Goal: Information Seeking & Learning: Learn about a topic

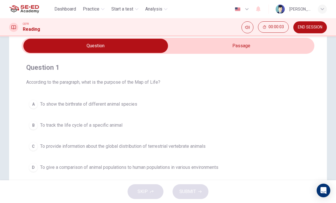
scroll to position [17, 0]
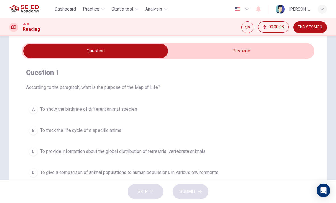
click at [276, 51] on input "checkbox" at bounding box center [95, 51] width 439 height 14
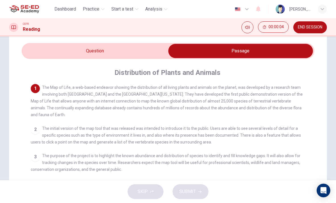
click at [35, 55] on input "checkbox" at bounding box center [240, 51] width 439 height 14
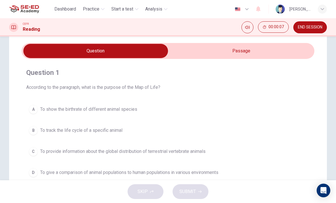
click at [277, 54] on input "checkbox" at bounding box center [95, 51] width 439 height 14
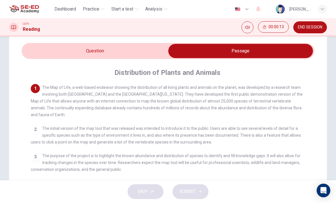
click at [47, 53] on input "checkbox" at bounding box center [240, 51] width 439 height 14
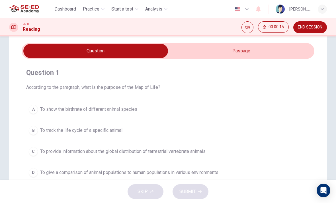
click at [272, 57] on input "checkbox" at bounding box center [95, 51] width 439 height 14
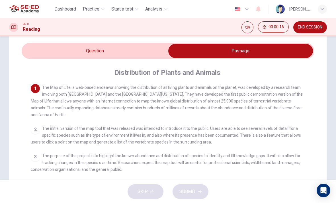
click at [44, 52] on input "checkbox" at bounding box center [240, 51] width 439 height 14
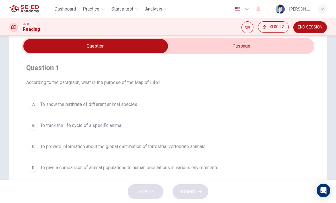
scroll to position [22, 0]
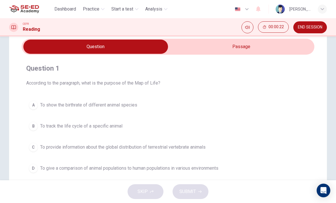
click at [279, 50] on input "checkbox" at bounding box center [95, 47] width 439 height 14
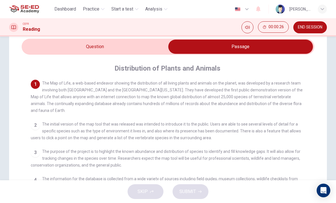
click at [35, 125] on div "2" at bounding box center [35, 125] width 9 height 9
click at [65, 44] on input "checkbox" at bounding box center [240, 47] width 439 height 14
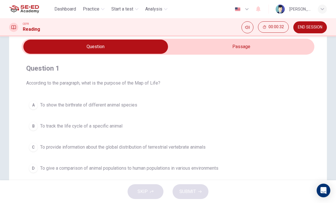
click at [36, 104] on div "A" at bounding box center [33, 105] width 9 height 9
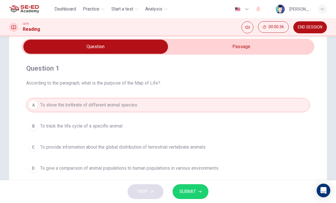
click at [280, 51] on input "checkbox" at bounding box center [95, 47] width 439 height 14
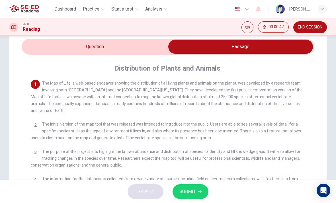
click at [50, 44] on input "checkbox" at bounding box center [240, 47] width 439 height 14
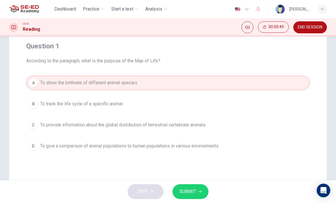
scroll to position [44, 0]
click at [38, 125] on button "C To provide information about the global distribution of terrestrial vertebrat…" at bounding box center [168, 125] width 284 height 14
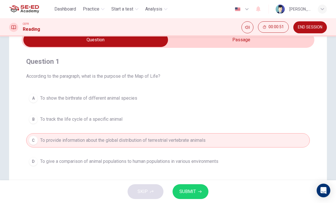
scroll to position [28, 0]
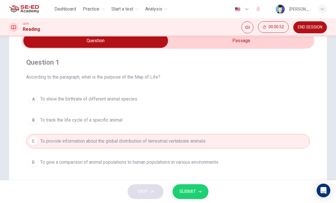
click at [197, 192] on button "SUBMIT" at bounding box center [191, 191] width 36 height 15
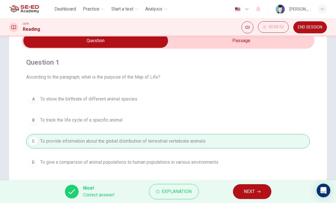
click at [252, 187] on button "NEXT" at bounding box center [252, 191] width 38 height 15
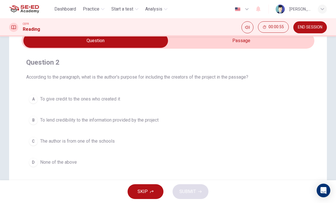
click at [238, 44] on input "checkbox" at bounding box center [95, 41] width 439 height 14
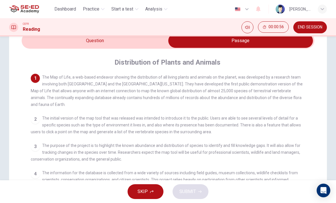
click at [34, 48] on input "checkbox" at bounding box center [240, 41] width 439 height 14
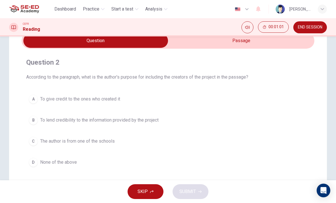
click at [259, 46] on input "checkbox" at bounding box center [95, 41] width 439 height 14
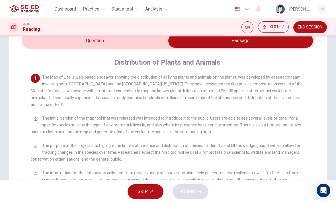
click at [46, 43] on input "checkbox" at bounding box center [240, 41] width 439 height 14
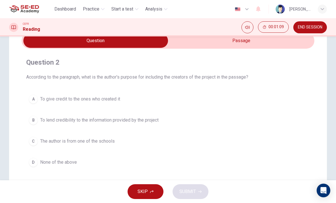
click at [32, 116] on div "B" at bounding box center [33, 120] width 9 height 9
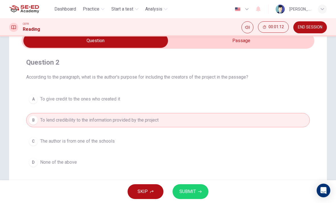
click at [270, 44] on input "checkbox" at bounding box center [95, 41] width 439 height 14
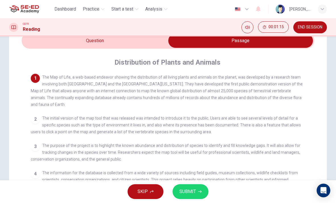
click at [52, 42] on input "checkbox" at bounding box center [240, 41] width 439 height 14
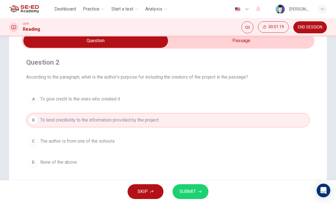
scroll to position [27, 0]
click at [197, 191] on button "SUBMIT" at bounding box center [191, 191] width 36 height 15
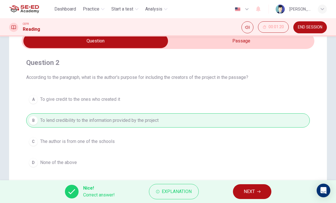
click at [249, 193] on span "NEXT" at bounding box center [249, 192] width 11 height 8
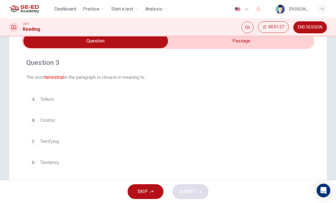
click at [36, 141] on div "C" at bounding box center [33, 141] width 9 height 9
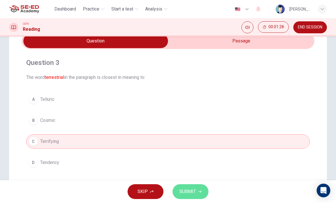
click at [199, 192] on icon "button" at bounding box center [199, 191] width 3 height 3
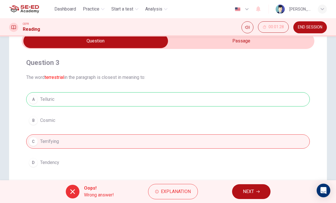
click at [185, 189] on span "Explanation" at bounding box center [176, 192] width 30 height 8
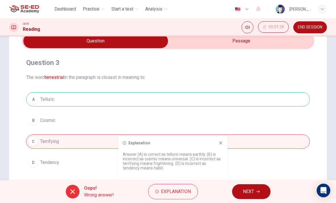
click at [257, 191] on icon "button" at bounding box center [257, 191] width 3 height 3
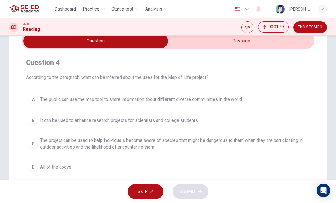
click at [245, 47] on input "checkbox" at bounding box center [95, 41] width 439 height 14
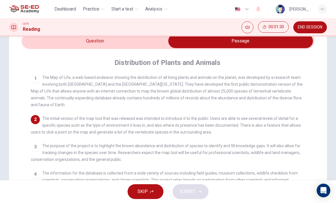
click at [35, 44] on input "checkbox" at bounding box center [240, 41] width 439 height 14
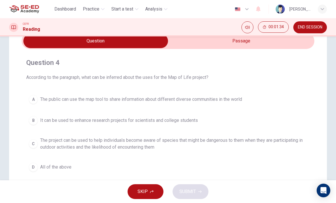
click at [250, 39] on input "checkbox" at bounding box center [95, 41] width 439 height 14
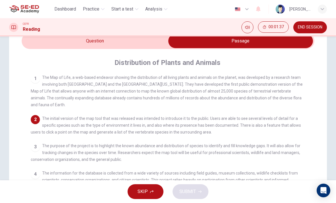
click at [38, 38] on input "checkbox" at bounding box center [240, 41] width 439 height 14
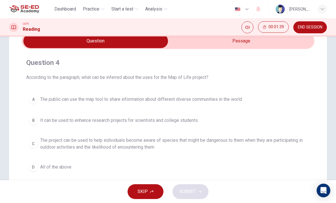
click at [34, 163] on div "D" at bounding box center [33, 167] width 9 height 9
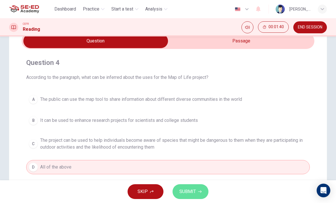
click at [193, 193] on span "SUBMIT" at bounding box center [187, 192] width 17 height 8
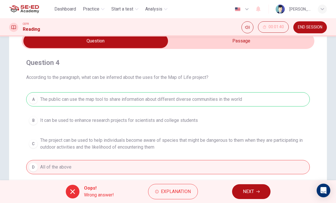
click at [183, 191] on span "Explanation" at bounding box center [176, 192] width 30 height 8
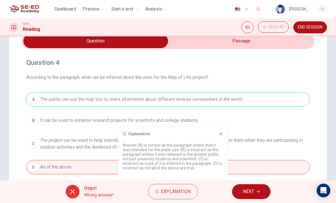
click at [258, 187] on button "NEXT" at bounding box center [251, 191] width 38 height 15
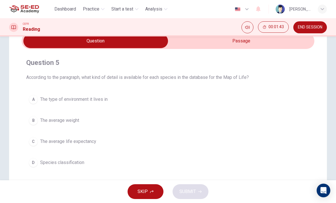
click at [237, 42] on input "checkbox" at bounding box center [95, 41] width 439 height 14
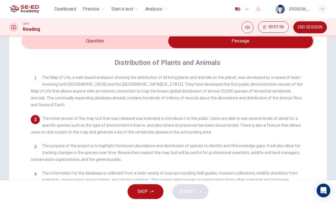
click at [49, 42] on input "checkbox" at bounding box center [240, 41] width 439 height 14
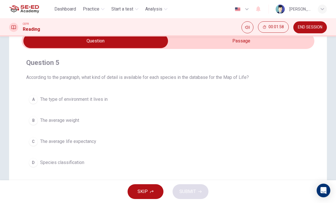
click at [37, 143] on div "C" at bounding box center [33, 141] width 9 height 9
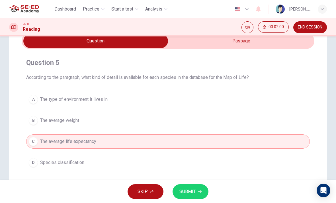
click at [38, 101] on button "A The type of environment it lives in" at bounding box center [168, 99] width 284 height 14
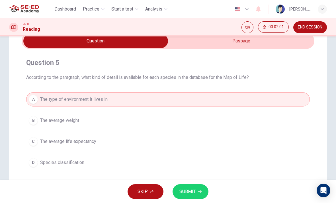
click at [196, 190] on button "SUBMIT" at bounding box center [191, 191] width 36 height 15
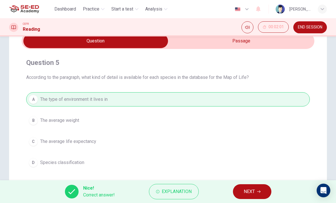
click at [257, 192] on icon "button" at bounding box center [258, 191] width 3 height 3
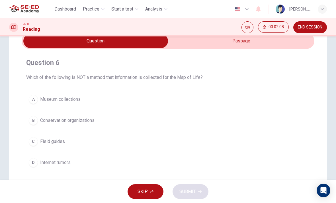
click at [33, 101] on div "A" at bounding box center [33, 99] width 9 height 9
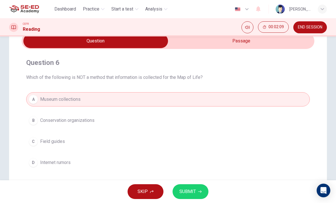
click at [197, 190] on button "SUBMIT" at bounding box center [191, 191] width 36 height 15
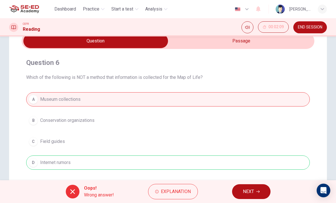
click at [257, 188] on button "NEXT" at bounding box center [251, 191] width 38 height 15
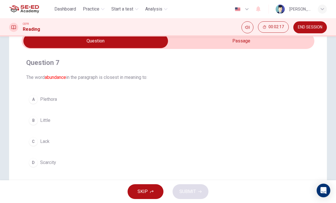
click at [283, 40] on input "checkbox" at bounding box center [95, 41] width 439 height 14
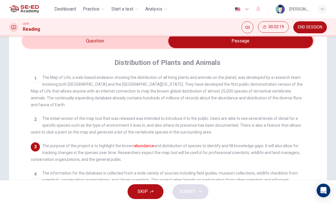
click at [51, 44] on input "checkbox" at bounding box center [240, 41] width 439 height 14
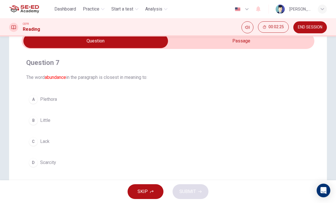
click at [32, 99] on div "A" at bounding box center [33, 99] width 9 height 9
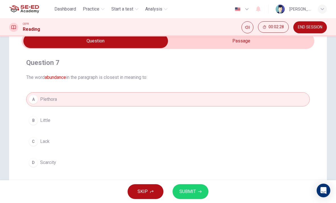
click at [290, 42] on input "checkbox" at bounding box center [95, 41] width 439 height 14
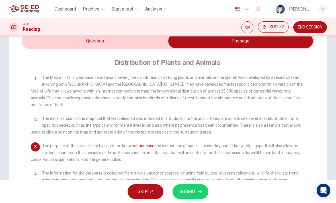
click at [42, 46] on input "checkbox" at bounding box center [240, 41] width 439 height 14
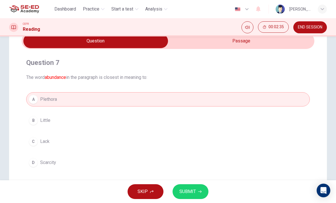
click at [194, 189] on span "SUBMIT" at bounding box center [187, 192] width 17 height 8
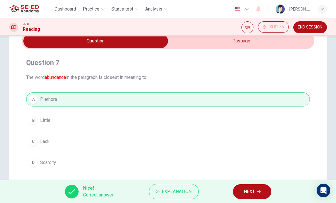
click at [253, 194] on span "NEXT" at bounding box center [249, 192] width 11 height 8
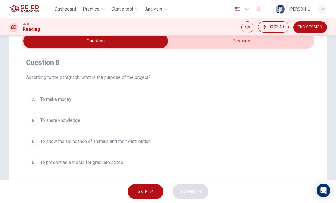
click at [283, 48] on input "checkbox" at bounding box center [95, 41] width 439 height 14
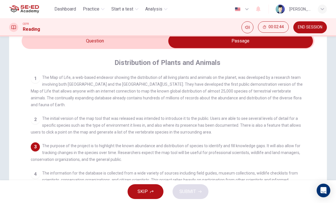
click at [42, 37] on input "checkbox" at bounding box center [240, 41] width 439 height 14
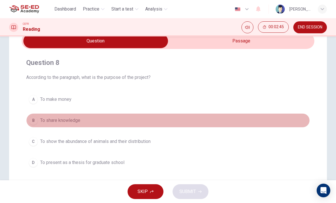
click at [35, 119] on div "B" at bounding box center [33, 120] width 9 height 9
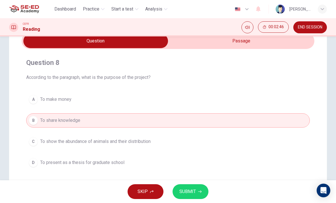
click at [196, 189] on button "SUBMIT" at bounding box center [191, 191] width 36 height 15
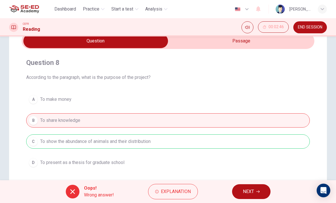
click at [251, 42] on input "checkbox" at bounding box center [95, 41] width 439 height 14
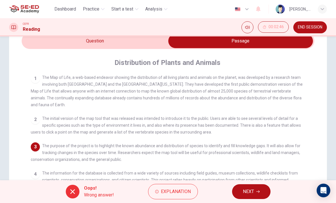
click at [39, 38] on input "checkbox" at bounding box center [240, 41] width 439 height 14
checkbox input "false"
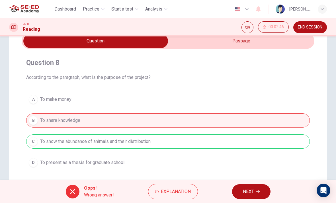
click at [254, 188] on span "NEXT" at bounding box center [248, 192] width 11 height 8
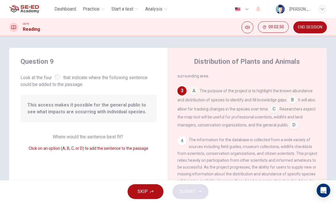
scroll to position [103, 0]
click at [193, 94] on input at bounding box center [193, 91] width 9 height 9
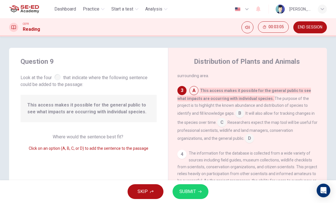
click at [235, 118] on input at bounding box center [239, 113] width 9 height 9
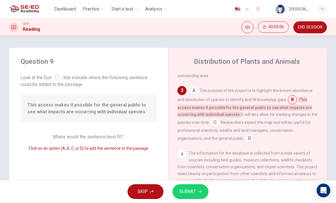
click at [196, 96] on input at bounding box center [193, 91] width 9 height 9
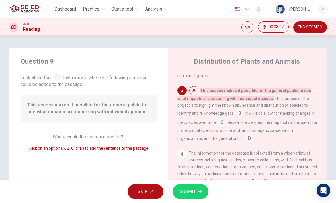
click at [196, 189] on button "SUBMIT" at bounding box center [191, 191] width 36 height 15
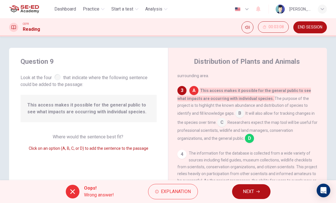
click at [254, 194] on button "NEXT" at bounding box center [251, 191] width 38 height 15
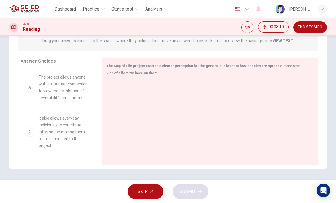
click at [258, 98] on div at bounding box center [208, 119] width 202 height 76
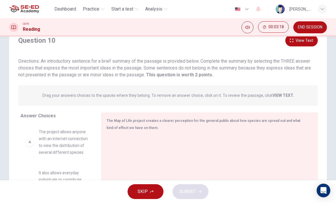
scroll to position [21, 0]
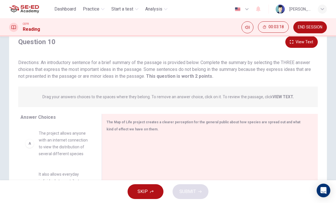
click at [304, 43] on button "View Text" at bounding box center [301, 42] width 32 height 12
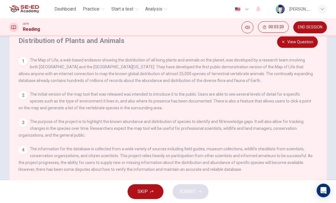
click at [302, 44] on button "View Question" at bounding box center [297, 42] width 41 height 12
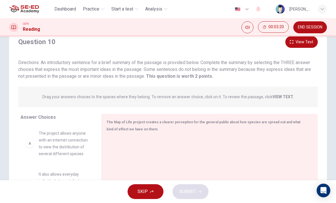
click at [305, 44] on button "View Text" at bounding box center [301, 42] width 32 height 12
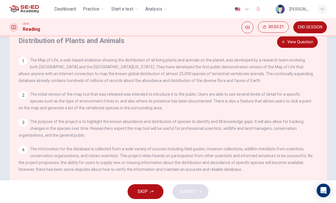
click at [305, 44] on button "View Question" at bounding box center [297, 42] width 41 height 12
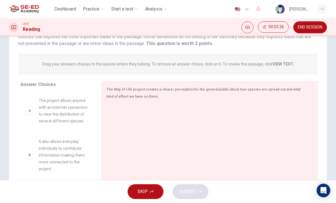
scroll to position [54, 0]
click at [28, 106] on div "A" at bounding box center [29, 110] width 9 height 9
click at [30, 111] on div "A" at bounding box center [29, 110] width 9 height 9
click at [30, 109] on div "A" at bounding box center [29, 110] width 9 height 9
click at [29, 111] on div "A" at bounding box center [29, 110] width 9 height 9
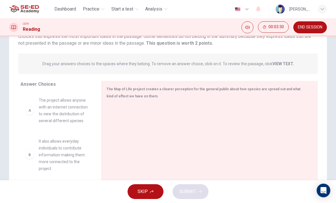
click at [56, 116] on span "The project allows anyone with an internet connection to view the distribution …" at bounding box center [63, 110] width 49 height 27
click at [34, 110] on div "A" at bounding box center [29, 110] width 9 height 9
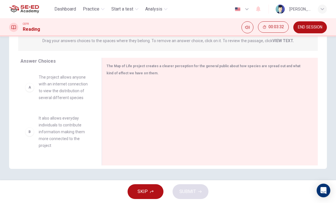
scroll to position [77, 0]
click at [32, 87] on div "A" at bounding box center [29, 87] width 9 height 9
click at [32, 93] on div "A The project allows anyone with an internet connection to view the distributio…" at bounding box center [56, 87] width 63 height 27
click at [27, 132] on div "B" at bounding box center [29, 131] width 9 height 9
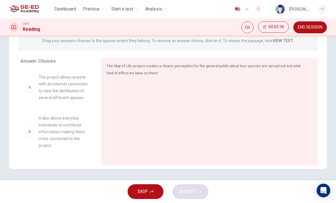
click at [28, 129] on div "B" at bounding box center [29, 131] width 9 height 9
click at [30, 90] on div "A" at bounding box center [29, 87] width 9 height 9
click at [31, 87] on div "A" at bounding box center [29, 87] width 9 height 9
click at [211, 102] on div at bounding box center [208, 119] width 202 height 76
click at [306, 49] on div "Drag your answers choices to the spaces where they belong. To remove an answer …" at bounding box center [168, 40] width 300 height 21
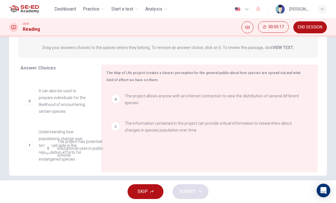
scroll to position [44, 0]
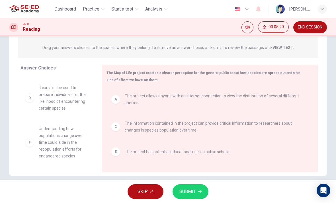
click at [196, 192] on button "SUBMIT" at bounding box center [191, 191] width 36 height 15
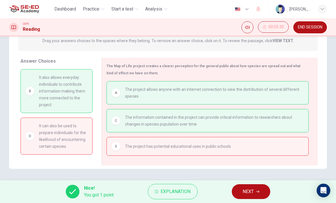
scroll to position [77, 0]
click at [255, 192] on button "NEXT" at bounding box center [251, 191] width 38 height 15
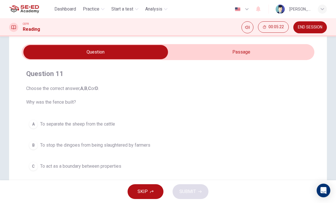
scroll to position [16, 0]
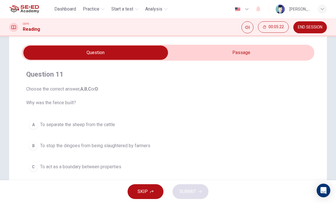
click at [282, 46] on input "checkbox" at bounding box center [95, 53] width 439 height 14
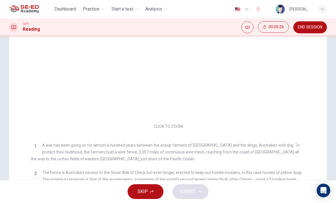
scroll to position [70, 0]
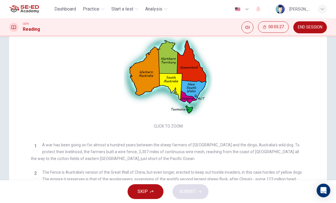
click at [181, 78] on button "Click to Zoom" at bounding box center [169, 81] width 50 height 14
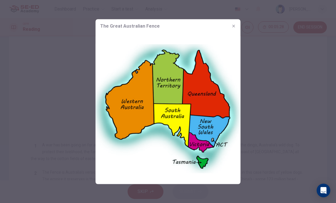
click at [236, 24] on icon "button" at bounding box center [234, 26] width 5 height 5
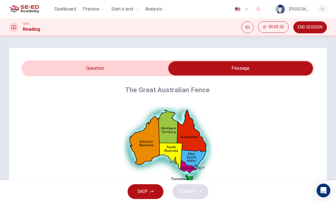
scroll to position [0, 0]
click at [58, 64] on input "checkbox" at bounding box center [240, 68] width 439 height 14
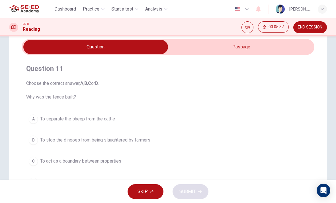
scroll to position [21, 0]
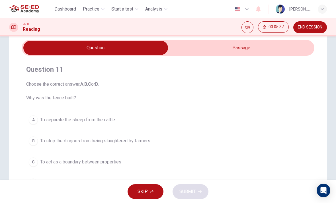
click at [220, 54] on input "checkbox" at bounding box center [95, 48] width 439 height 14
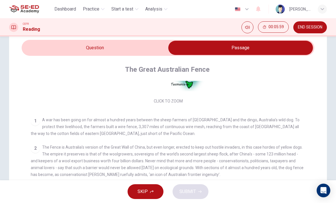
scroll to position [73, 0]
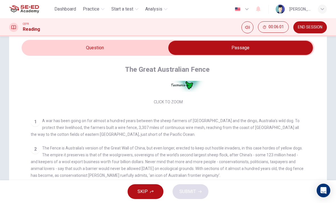
click at [58, 49] on input "checkbox" at bounding box center [240, 48] width 439 height 14
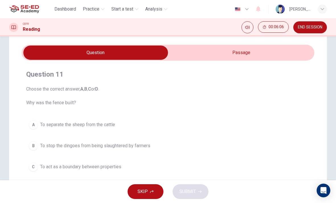
scroll to position [13, 0]
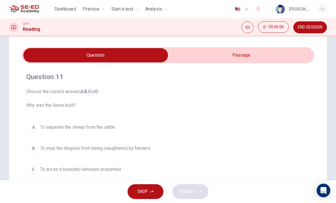
click at [214, 56] on input "checkbox" at bounding box center [95, 55] width 439 height 14
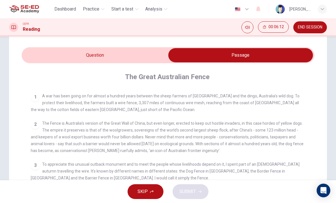
scroll to position [105, 0]
click at [62, 56] on input "checkbox" at bounding box center [240, 55] width 439 height 14
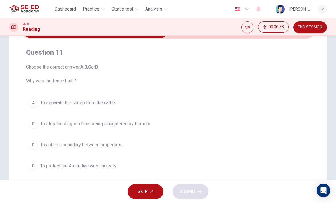
scroll to position [39, 0]
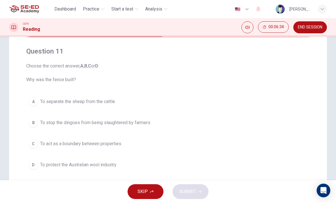
click at [31, 120] on div "B" at bounding box center [33, 122] width 9 height 9
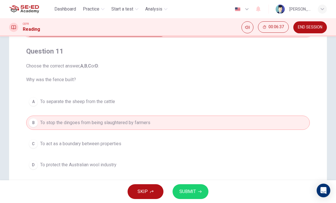
click at [30, 140] on button "C To act as a boundary between properties" at bounding box center [168, 144] width 284 height 14
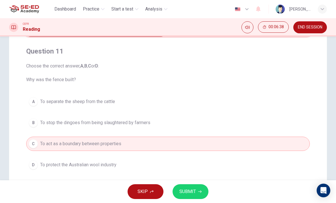
click at [34, 161] on div "D" at bounding box center [33, 164] width 9 height 9
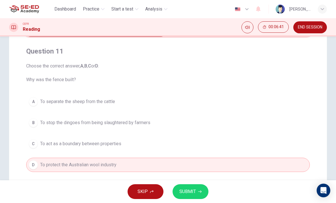
click at [193, 187] on button "SUBMIT" at bounding box center [191, 191] width 36 height 15
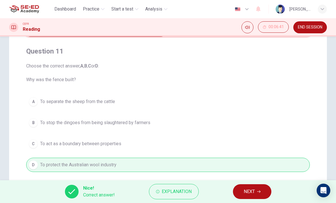
click at [254, 190] on span "NEXT" at bounding box center [249, 192] width 11 height 8
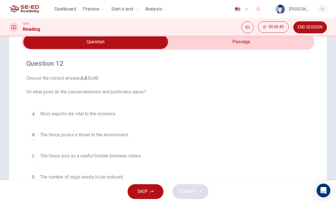
scroll to position [11, 0]
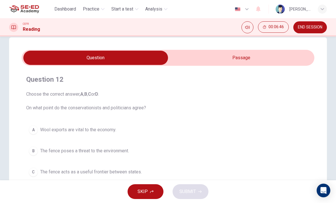
click at [220, 59] on input "checkbox" at bounding box center [95, 58] width 439 height 14
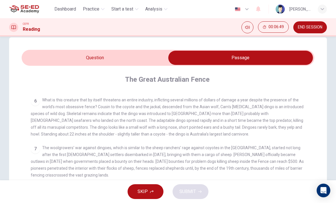
scroll to position [259, 0]
click at [45, 59] on input "checkbox" at bounding box center [240, 58] width 439 height 14
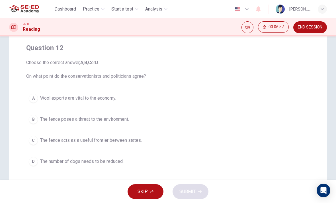
scroll to position [42, 0]
click at [111, 137] on span "The fence acts as a useful frontier between states." at bounding box center [91, 140] width 102 height 7
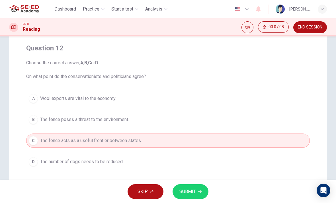
click at [124, 99] on button "A Wool exports are vital to the economy." at bounding box center [168, 98] width 284 height 14
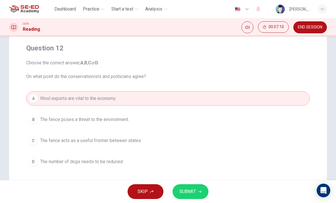
click at [134, 120] on button "B The fence poses a threat to the environment." at bounding box center [168, 120] width 284 height 14
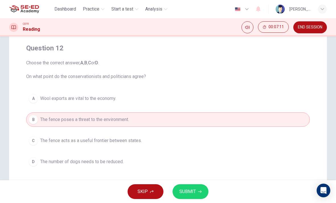
click at [140, 146] on button "C The fence acts as a useful frontier between states." at bounding box center [168, 141] width 284 height 14
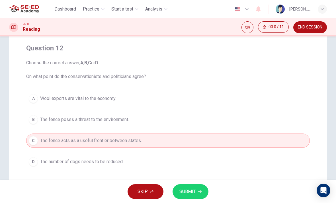
click at [139, 163] on button "D The number of dogs needs to be reduced." at bounding box center [168, 162] width 284 height 14
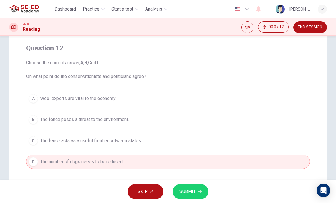
click at [131, 122] on button "B The fence poses a threat to the environment." at bounding box center [168, 120] width 284 height 14
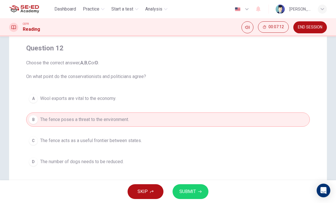
click at [136, 147] on button "C The fence acts as a useful frontier between states." at bounding box center [168, 141] width 284 height 14
click at [132, 105] on button "A Wool exports are vital to the economy." at bounding box center [168, 98] width 284 height 14
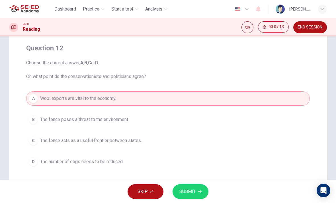
click at [128, 122] on span "The fence poses a threat to the environment." at bounding box center [84, 119] width 89 height 7
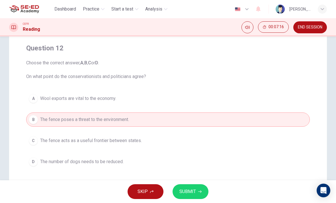
click at [162, 143] on button "C The fence acts as a useful frontier between states." at bounding box center [168, 141] width 284 height 14
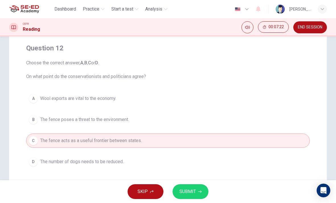
click at [149, 98] on button "A Wool exports are vital to the economy." at bounding box center [168, 98] width 284 height 14
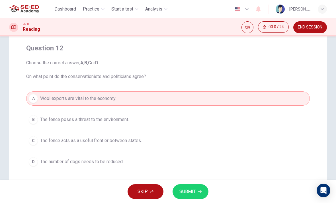
click at [195, 191] on span "SUBMIT" at bounding box center [187, 192] width 17 height 8
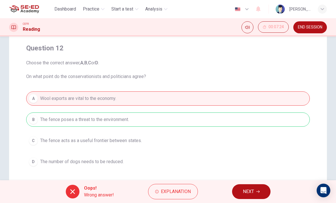
click at [249, 191] on span "NEXT" at bounding box center [248, 192] width 11 height 8
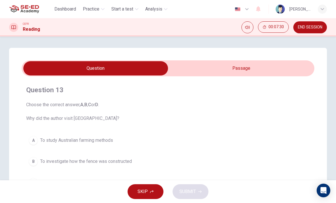
scroll to position [0, 0]
click at [252, 64] on input "checkbox" at bounding box center [95, 68] width 439 height 14
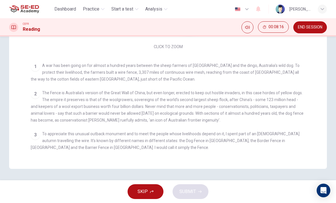
scroll to position [-1, 0]
checkbox input "false"
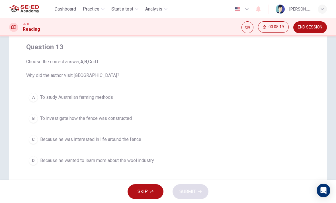
scroll to position [43, 0]
click at [33, 99] on div "A" at bounding box center [33, 97] width 9 height 9
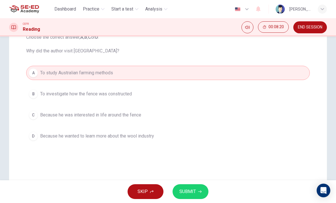
scroll to position [68, 0]
click at [134, 95] on button "B To investigate how the fence was constructed" at bounding box center [168, 93] width 284 height 14
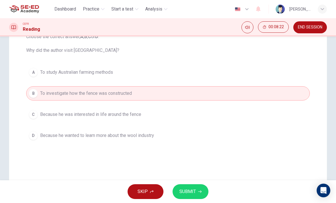
click at [135, 113] on span "Because he was interested in life around the fence" at bounding box center [90, 114] width 101 height 7
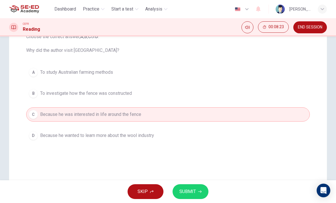
click at [154, 133] on span "Because he wanted to learn more about the wool industry" at bounding box center [97, 135] width 114 height 7
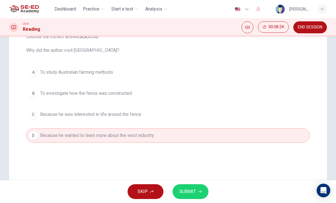
click at [156, 115] on button "C Because he was interested in life around the fence" at bounding box center [168, 114] width 284 height 14
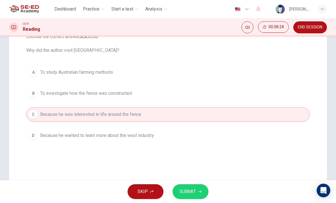
click at [146, 90] on button "B To investigate how the fence was constructed" at bounding box center [168, 93] width 284 height 14
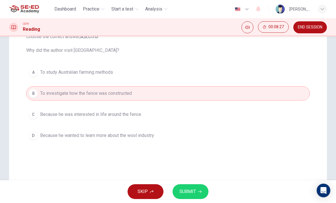
click at [201, 191] on icon "button" at bounding box center [199, 192] width 3 height 3
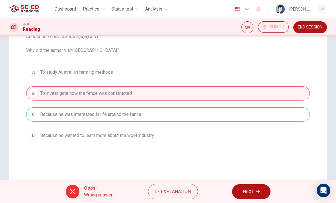
click at [169, 188] on span "Explanation" at bounding box center [176, 192] width 30 height 8
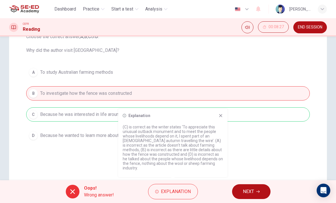
click at [109, 160] on div "Question 13 Choose the correct answer, A , B , C or D . Why did the author visi…" at bounding box center [168, 94] width 318 height 229
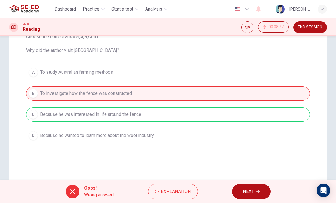
click at [251, 197] on button "NEXT" at bounding box center [251, 191] width 38 height 15
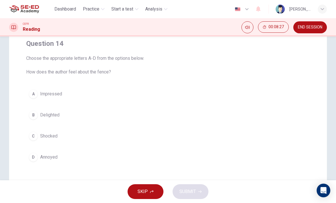
scroll to position [43, 0]
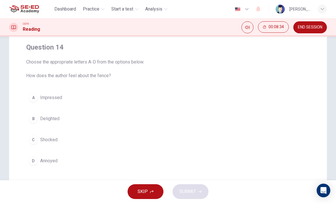
click at [34, 92] on button "A Impressed" at bounding box center [168, 98] width 284 height 14
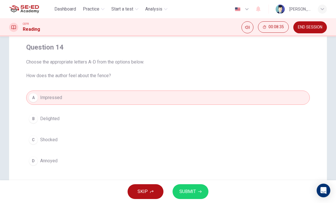
click at [194, 190] on span "SUBMIT" at bounding box center [187, 192] width 17 height 8
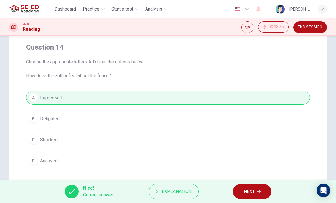
click at [248, 192] on span "NEXT" at bounding box center [249, 192] width 11 height 8
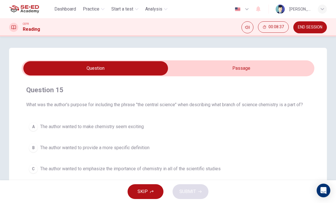
click at [263, 68] on input "checkbox" at bounding box center [95, 68] width 439 height 14
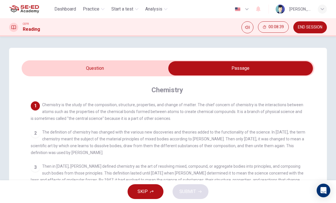
click at [152, 68] on input "checkbox" at bounding box center [240, 68] width 439 height 14
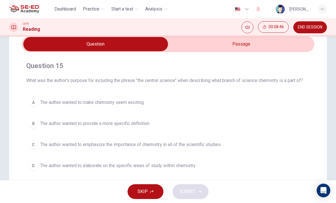
scroll to position [24, 0]
click at [257, 50] on input "checkbox" at bounding box center [95, 44] width 439 height 14
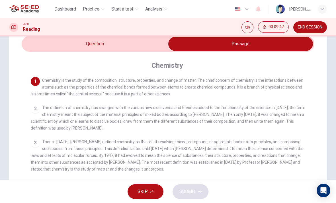
click at [38, 41] on input "checkbox" at bounding box center [240, 44] width 439 height 14
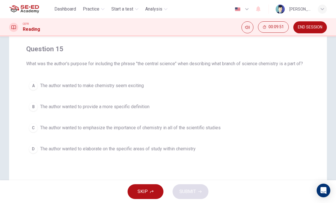
scroll to position [40, 0]
click at [29, 125] on button "C The author wanted to emphasize the importance of chemistry in all of the scie…" at bounding box center [168, 128] width 284 height 14
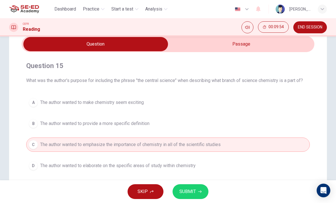
scroll to position [23, 0]
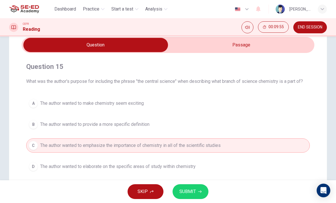
click at [277, 42] on input "checkbox" at bounding box center [95, 45] width 439 height 14
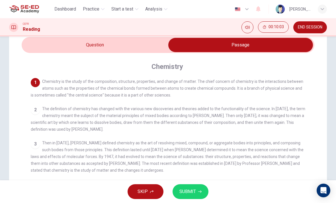
click at [36, 44] on input "checkbox" at bounding box center [240, 45] width 439 height 14
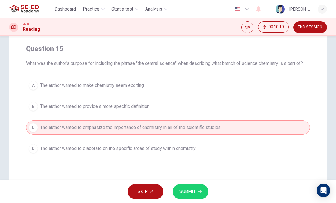
scroll to position [44, 0]
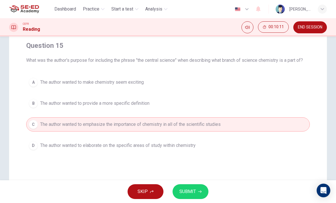
click at [193, 190] on span "SUBMIT" at bounding box center [187, 192] width 17 height 8
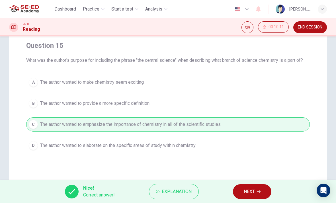
click at [257, 191] on button "NEXT" at bounding box center [252, 191] width 38 height 15
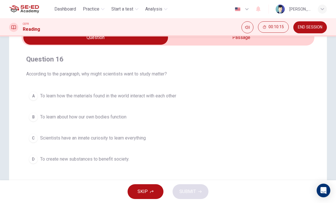
scroll to position [26, 0]
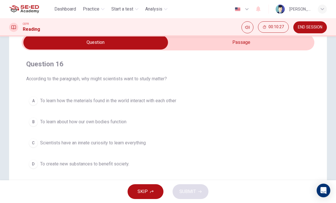
click at [31, 146] on div "C" at bounding box center [33, 142] width 9 height 9
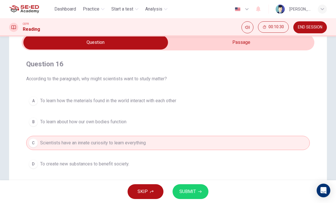
click at [198, 192] on icon "button" at bounding box center [199, 191] width 3 height 3
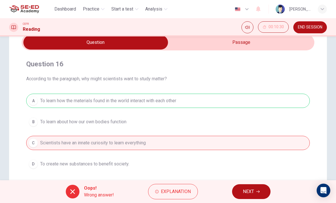
click at [247, 191] on span "NEXT" at bounding box center [248, 192] width 11 height 8
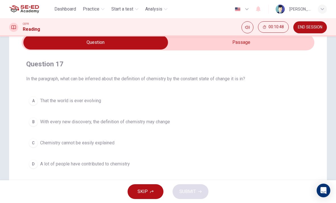
click at [31, 113] on div "A That the world is ever evolving B With every new discovery, the definition of…" at bounding box center [168, 132] width 284 height 77
click at [30, 124] on div "B" at bounding box center [33, 121] width 9 height 9
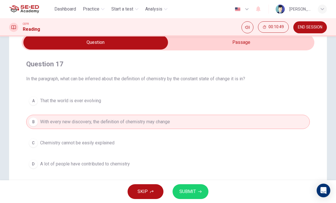
click at [196, 189] on button "SUBMIT" at bounding box center [191, 191] width 36 height 15
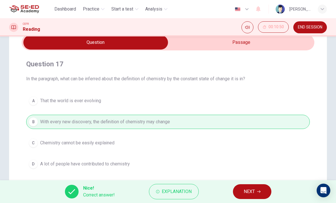
click at [255, 190] on span "NEXT" at bounding box center [249, 192] width 11 height 8
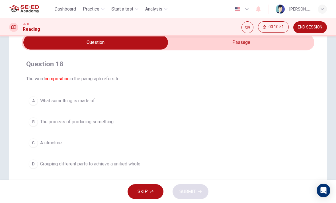
click at [254, 44] on input "checkbox" at bounding box center [95, 42] width 439 height 14
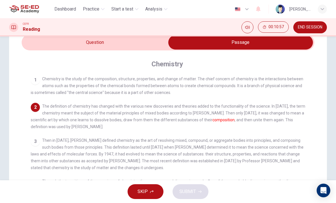
click at [43, 47] on input "checkbox" at bounding box center [240, 42] width 439 height 14
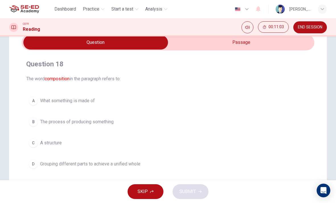
click at [33, 166] on div "D" at bounding box center [33, 164] width 9 height 9
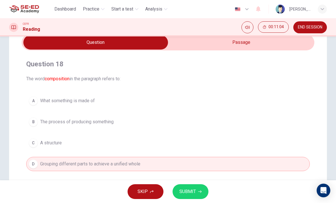
click at [34, 150] on button "C A structure" at bounding box center [168, 143] width 284 height 14
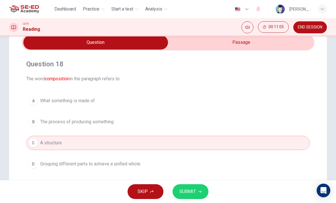
click at [192, 186] on button "SUBMIT" at bounding box center [191, 191] width 36 height 15
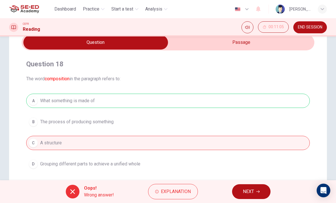
click at [253, 190] on span "NEXT" at bounding box center [248, 192] width 11 height 8
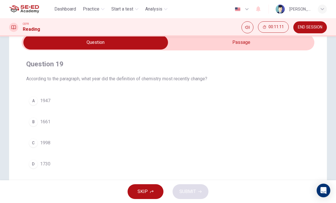
click at [257, 48] on input "checkbox" at bounding box center [95, 42] width 439 height 14
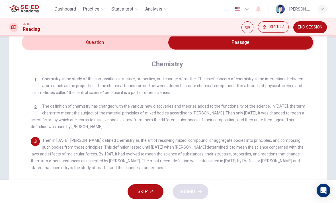
click at [43, 37] on input "checkbox" at bounding box center [240, 42] width 439 height 14
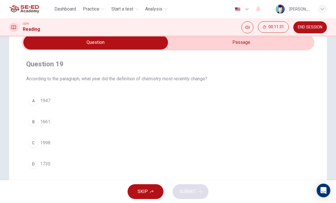
click at [235, 43] on input "checkbox" at bounding box center [95, 42] width 439 height 14
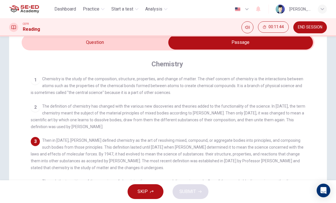
click at [35, 35] on div "CEFR Reading 00:11:44 END SESSION" at bounding box center [168, 27] width 336 height 18
click at [47, 48] on input "checkbox" at bounding box center [240, 42] width 439 height 14
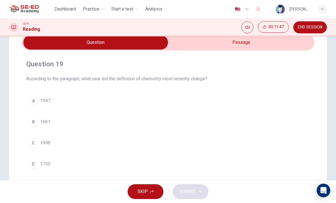
click at [31, 167] on div "D" at bounding box center [33, 164] width 9 height 9
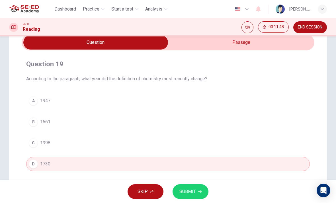
click at [34, 145] on div "C" at bounding box center [33, 142] width 9 height 9
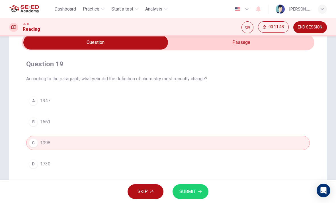
click at [35, 107] on button "A 1947" at bounding box center [168, 101] width 284 height 14
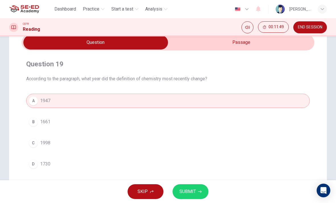
click at [195, 190] on span "SUBMIT" at bounding box center [187, 192] width 17 height 8
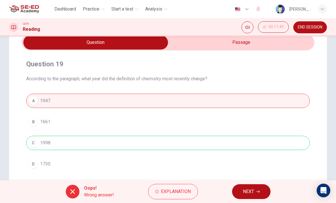
click at [247, 191] on span "NEXT" at bounding box center [248, 192] width 11 height 8
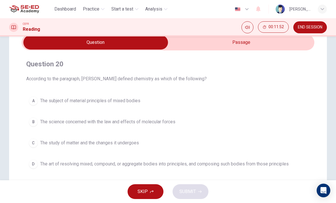
click at [255, 44] on input "checkbox" at bounding box center [95, 42] width 439 height 14
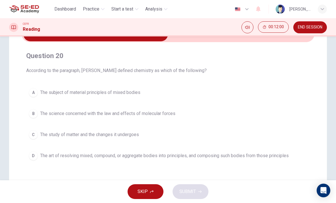
scroll to position [35, 0]
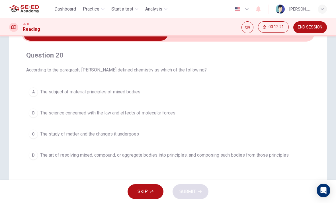
click at [30, 159] on button "D The art of resolving mixed, compound, or aggregate bodies into principles, an…" at bounding box center [168, 155] width 284 height 14
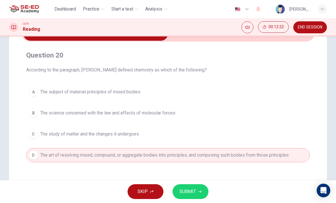
click at [196, 192] on button "SUBMIT" at bounding box center [191, 191] width 36 height 15
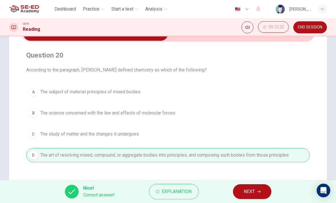
click at [245, 191] on span "NEXT" at bounding box center [249, 192] width 11 height 8
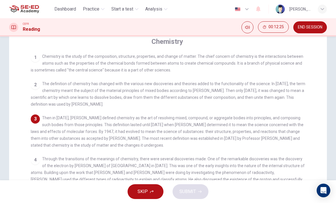
scroll to position [49, 0]
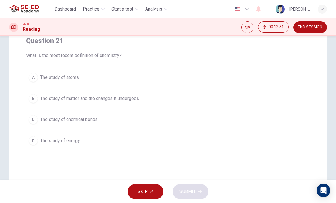
click at [39, 93] on button "B The study of matter and the changes it undergoes" at bounding box center [168, 98] width 284 height 14
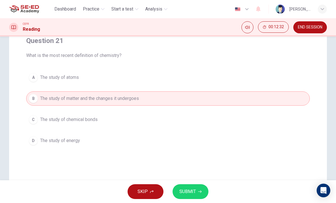
click at [200, 188] on button "SUBMIT" at bounding box center [191, 191] width 36 height 15
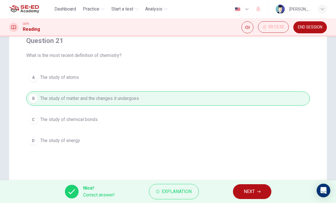
click at [254, 191] on span "NEXT" at bounding box center [249, 192] width 11 height 8
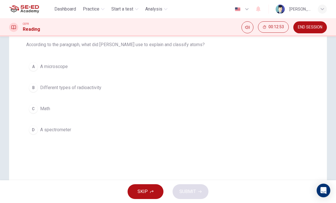
scroll to position [54, 0]
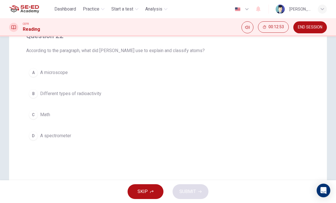
click at [42, 95] on span "Different types of radioactivity" at bounding box center [70, 93] width 61 height 7
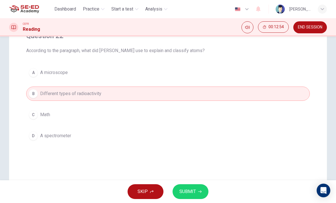
click at [191, 192] on span "SUBMIT" at bounding box center [187, 192] width 17 height 8
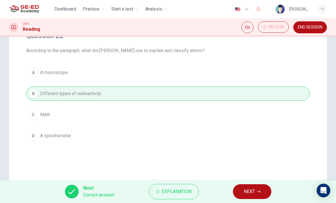
click at [249, 192] on span "NEXT" at bounding box center [249, 192] width 11 height 8
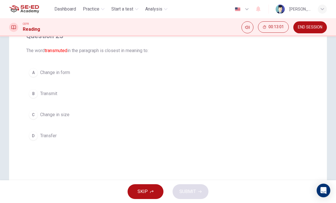
click at [35, 91] on div "B" at bounding box center [33, 93] width 9 height 9
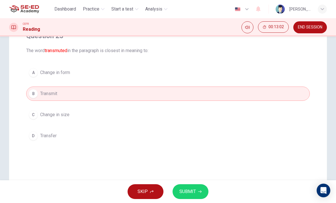
click at [192, 189] on span "SUBMIT" at bounding box center [187, 192] width 17 height 8
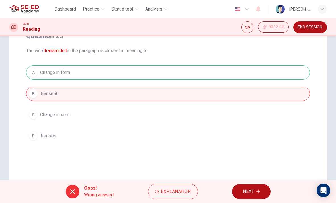
click at [251, 186] on button "NEXT" at bounding box center [251, 191] width 38 height 15
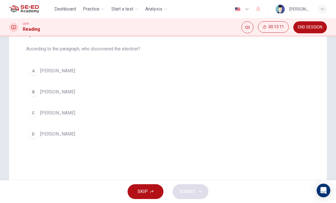
scroll to position [53, 0]
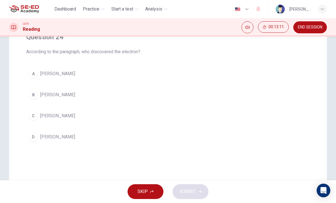
click at [41, 76] on span "[PERSON_NAME]" at bounding box center [57, 73] width 35 height 7
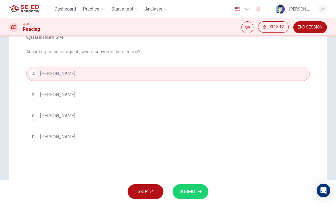
click at [198, 191] on icon "button" at bounding box center [199, 191] width 3 height 3
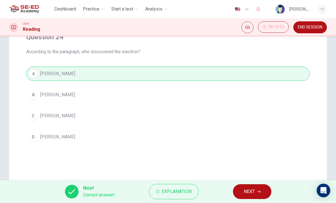
click at [251, 192] on span "NEXT" at bounding box center [249, 192] width 11 height 8
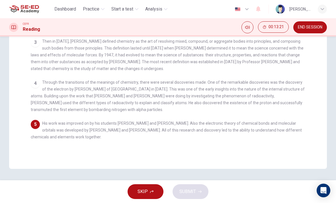
scroll to position [131, 0]
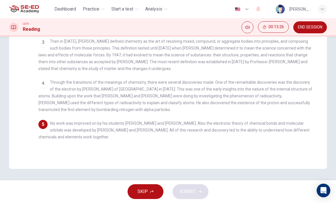
checkbox input "false"
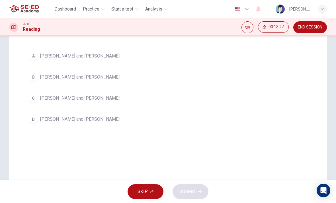
scroll to position [70, 0]
click at [32, 58] on div "A" at bounding box center [33, 56] width 9 height 9
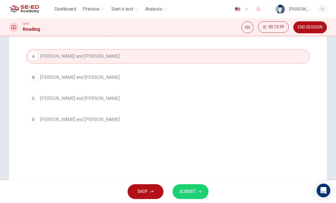
click at [198, 190] on icon "button" at bounding box center [199, 191] width 3 height 3
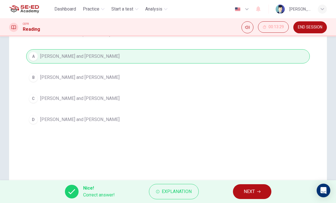
click at [255, 186] on button "NEXT" at bounding box center [252, 191] width 38 height 15
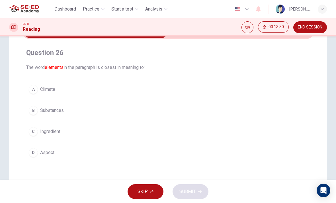
scroll to position [23, 0]
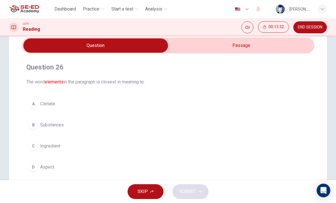
click at [32, 126] on div "B" at bounding box center [33, 124] width 9 height 9
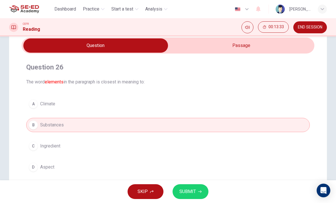
click at [191, 190] on span "SUBMIT" at bounding box center [187, 192] width 17 height 8
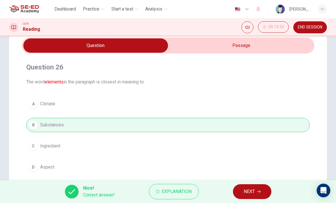
click at [253, 189] on span "NEXT" at bounding box center [249, 192] width 11 height 8
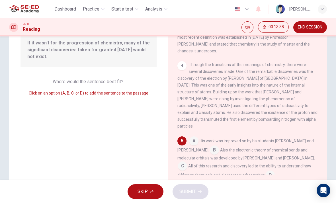
scroll to position [62, 0]
click at [291, 142] on div "A His work was improved on by his students [PERSON_NAME] and [PERSON_NAME]. B A…" at bounding box center [247, 158] width 141 height 43
click at [187, 163] on input at bounding box center [182, 167] width 9 height 9
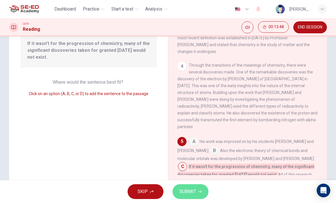
click at [191, 188] on span "SUBMIT" at bounding box center [187, 192] width 17 height 8
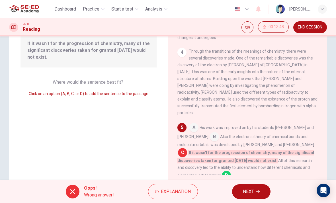
scroll to position [141, 0]
click at [255, 193] on button "NEXT" at bounding box center [251, 191] width 38 height 15
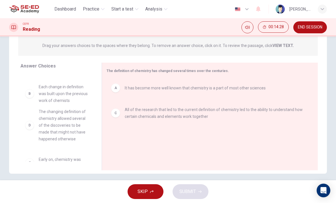
scroll to position [73, 0]
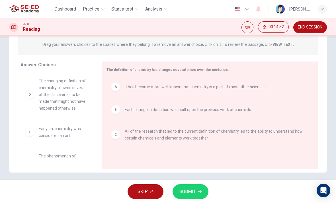
click at [189, 187] on button "SUBMIT" at bounding box center [191, 191] width 36 height 15
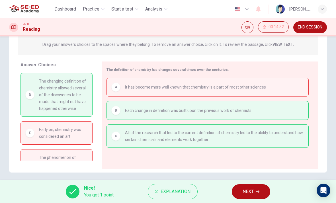
click at [254, 192] on span "NEXT" at bounding box center [248, 192] width 11 height 8
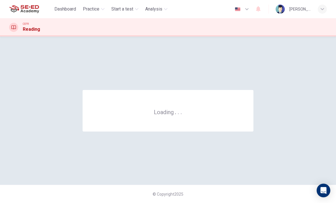
scroll to position [0, 0]
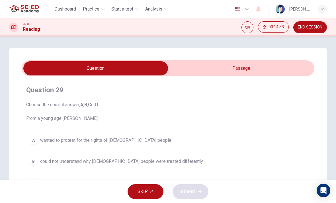
click at [285, 65] on input "checkbox" at bounding box center [95, 68] width 439 height 14
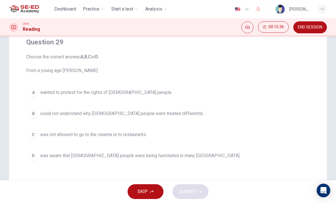
scroll to position [48, 0]
click at [152, 115] on span "could not understand why [DEMOGRAPHIC_DATA] people were treated differently." at bounding box center [121, 114] width 163 height 7
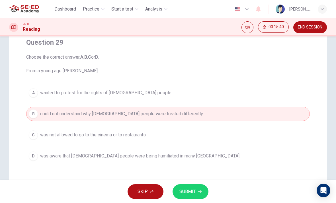
click at [192, 188] on span "SUBMIT" at bounding box center [187, 192] width 17 height 8
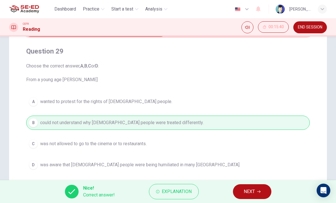
scroll to position [38, 0]
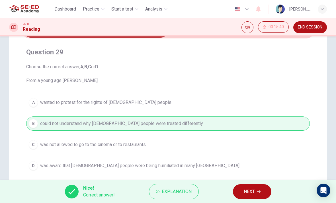
click at [258, 189] on button "NEXT" at bounding box center [252, 191] width 38 height 15
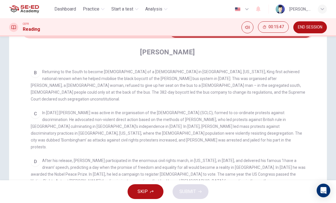
scroll to position [159, 0]
checkbox input "false"
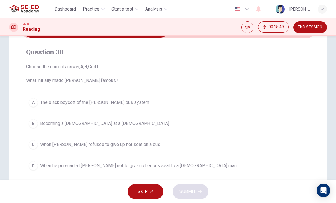
click at [142, 104] on button "A The black boycott of the [PERSON_NAME] bus system" at bounding box center [168, 102] width 284 height 14
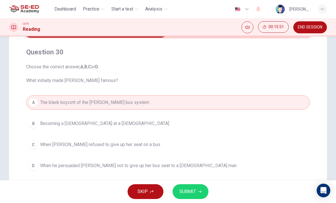
click at [188, 191] on span "SUBMIT" at bounding box center [187, 192] width 17 height 8
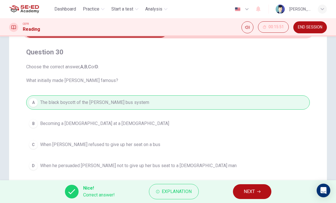
click at [314, 25] on span "END SESSION" at bounding box center [310, 27] width 24 height 5
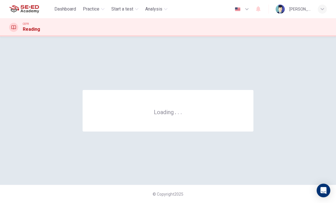
scroll to position [0, 0]
